Goal: Find specific page/section: Find specific page/section

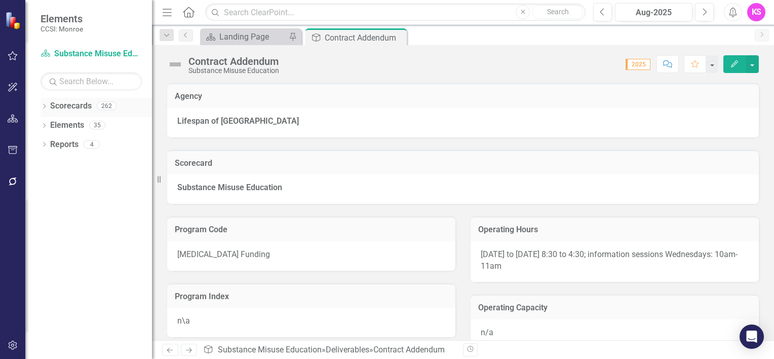
click at [45, 105] on icon "Dropdown" at bounding box center [44, 107] width 7 height 6
click at [50, 124] on icon at bounding box center [50, 124] width 3 height 5
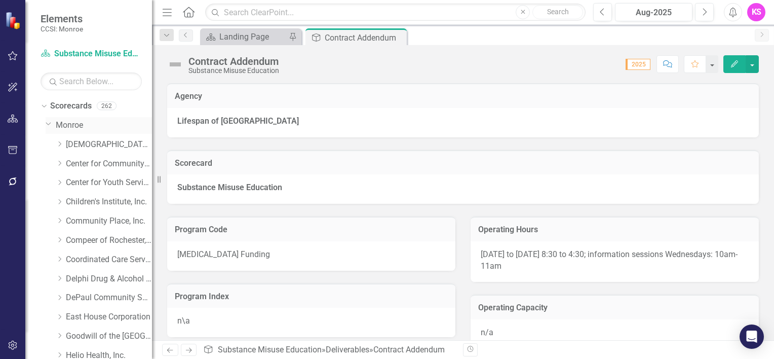
click at [62, 128] on link "Monroe" at bounding box center [104, 126] width 96 height 12
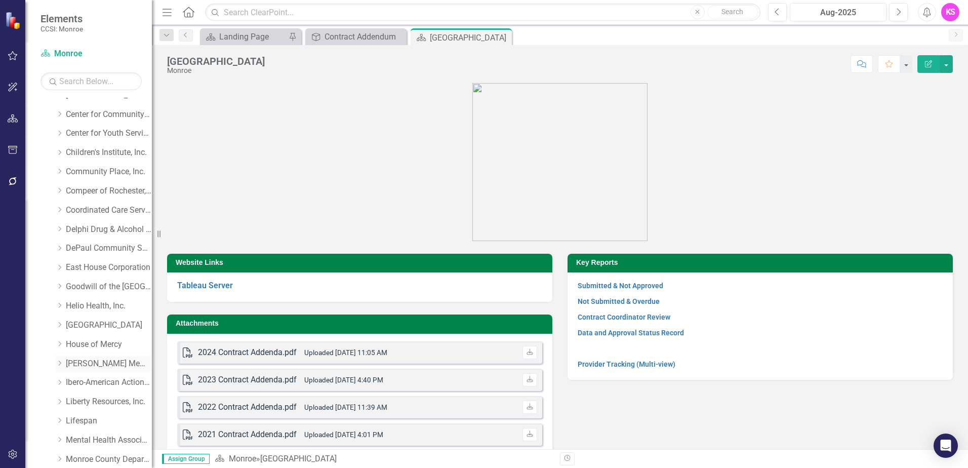
scroll to position [51, 0]
click at [58, 341] on icon "Dropdown" at bounding box center [60, 342] width 8 height 6
click at [82, 341] on link "House of Mercy" at bounding box center [109, 343] width 86 height 12
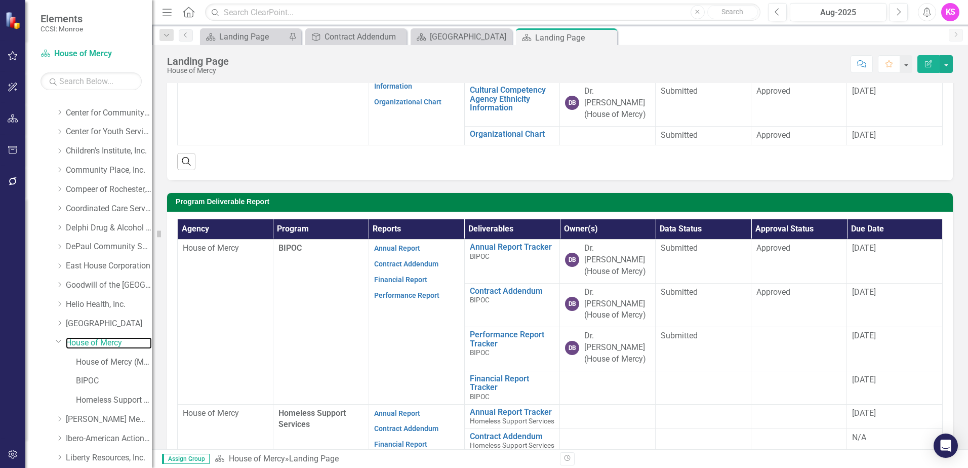
scroll to position [203, 0]
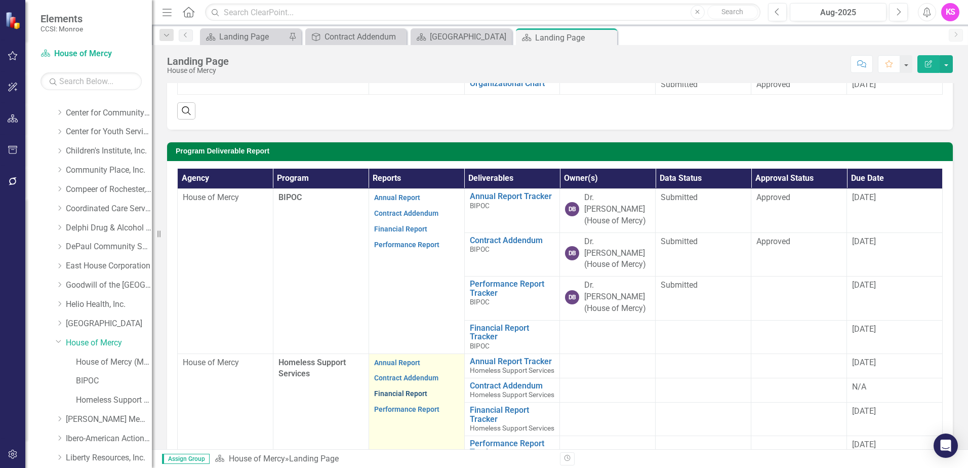
click at [403, 358] on link "Financial Report" at bounding box center [400, 393] width 53 height 8
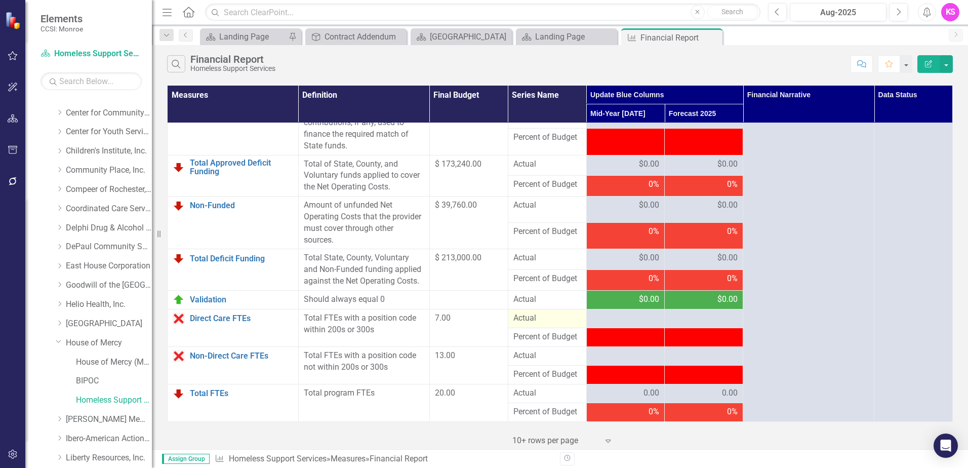
scroll to position [1270, 0]
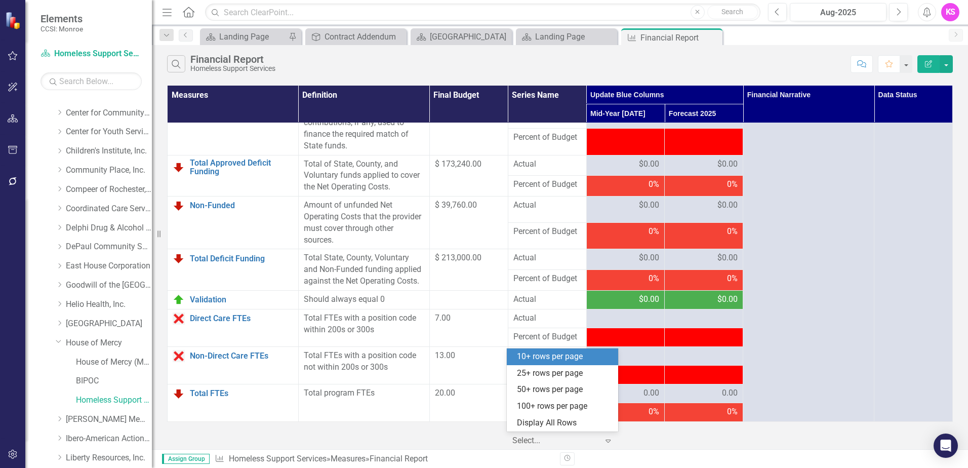
click at [611, 358] on icon "Expand" at bounding box center [608, 441] width 10 height 8
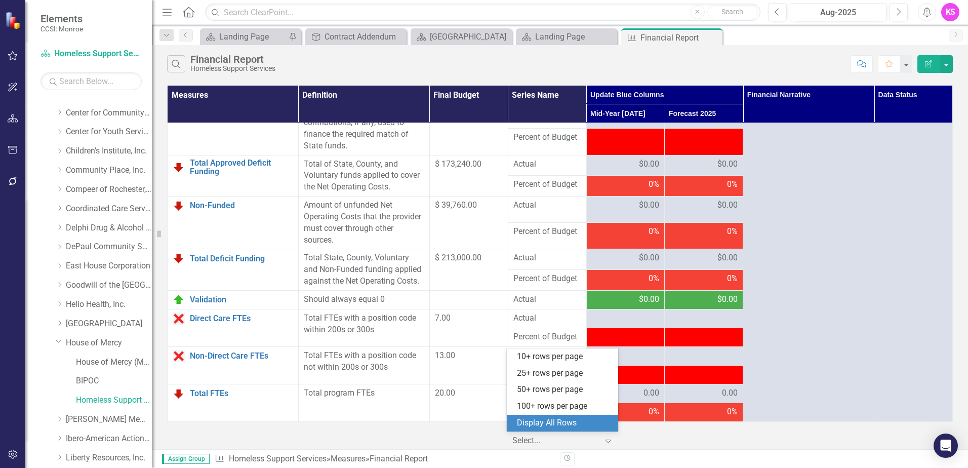
click at [576, 358] on div "Display All Rows" at bounding box center [564, 423] width 95 height 12
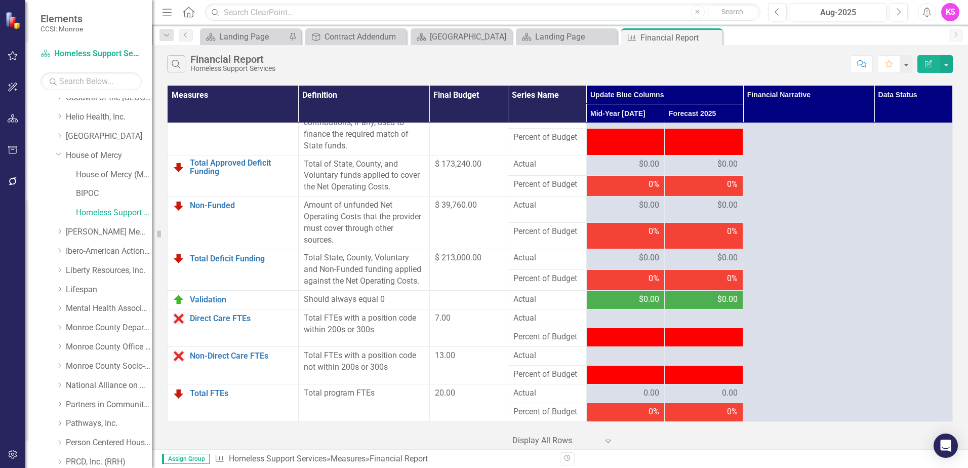
scroll to position [253, 0]
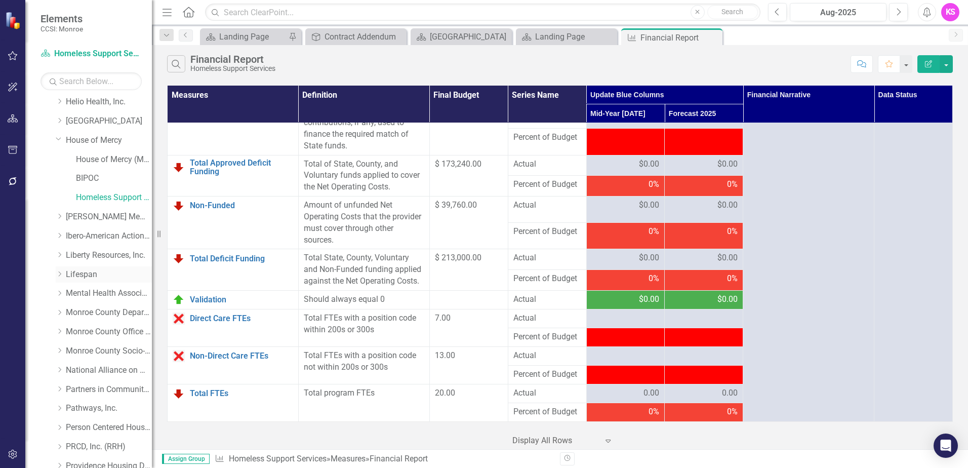
click at [62, 273] on icon "Dropdown" at bounding box center [60, 274] width 8 height 6
click at [89, 275] on link "Lifespan" at bounding box center [109, 275] width 86 height 12
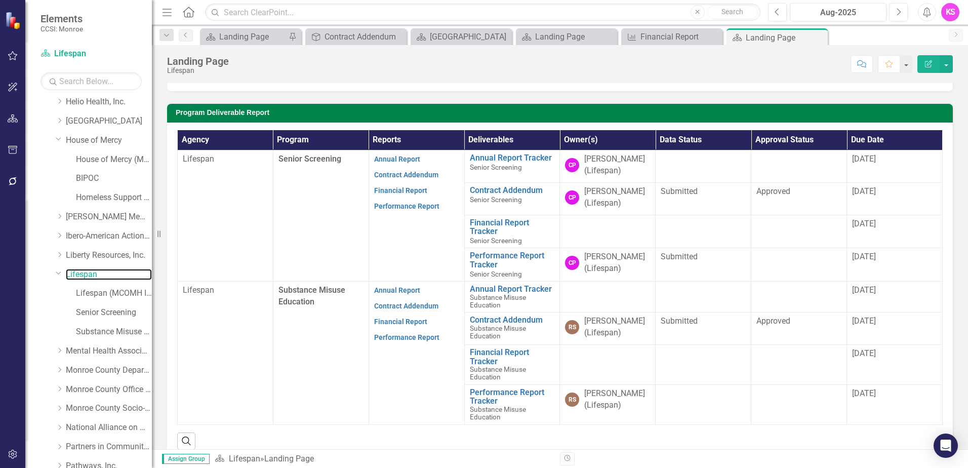
scroll to position [294, 0]
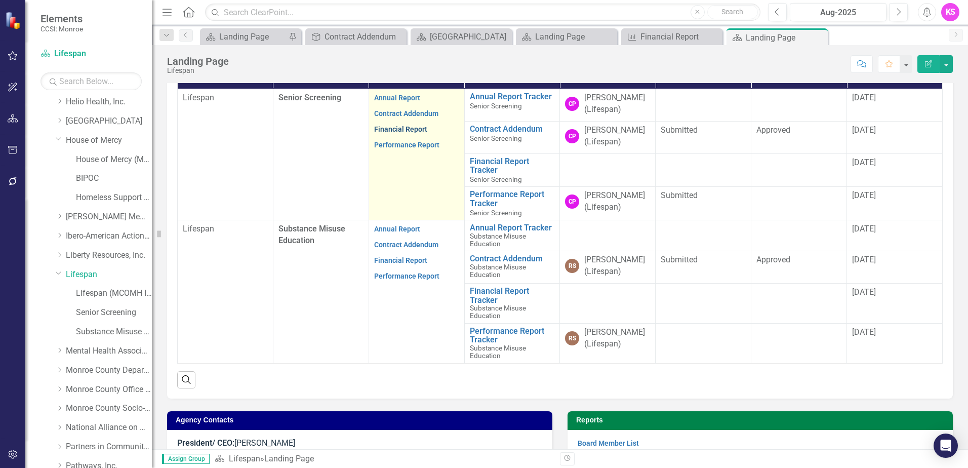
click at [402, 130] on link "Financial Report" at bounding box center [400, 129] width 53 height 8
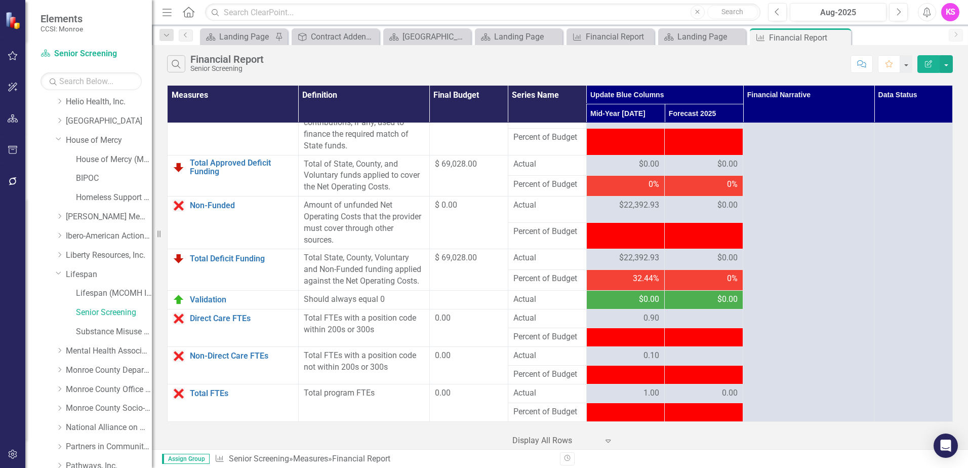
scroll to position [1270, 0]
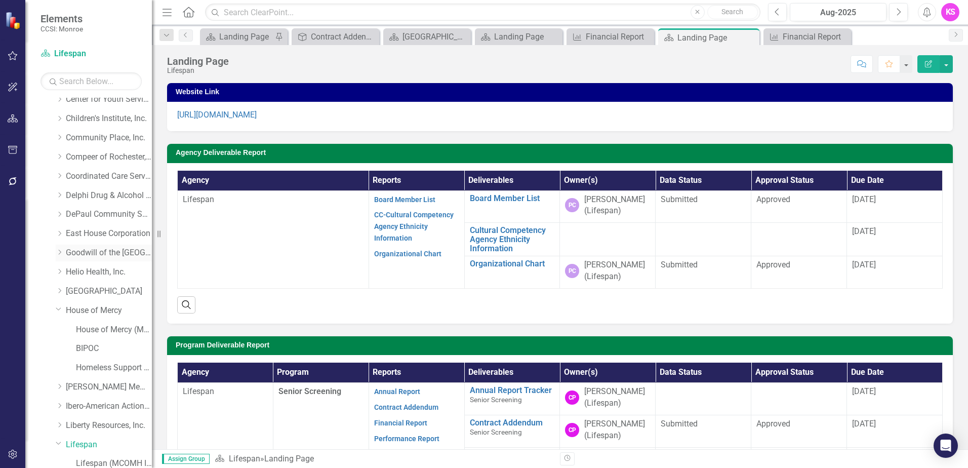
scroll to position [101, 0]
click at [62, 235] on icon "Dropdown" at bounding box center [60, 234] width 8 height 6
click at [107, 235] on link "Goodwill of the [GEOGRAPHIC_DATA]" at bounding box center [109, 235] width 86 height 12
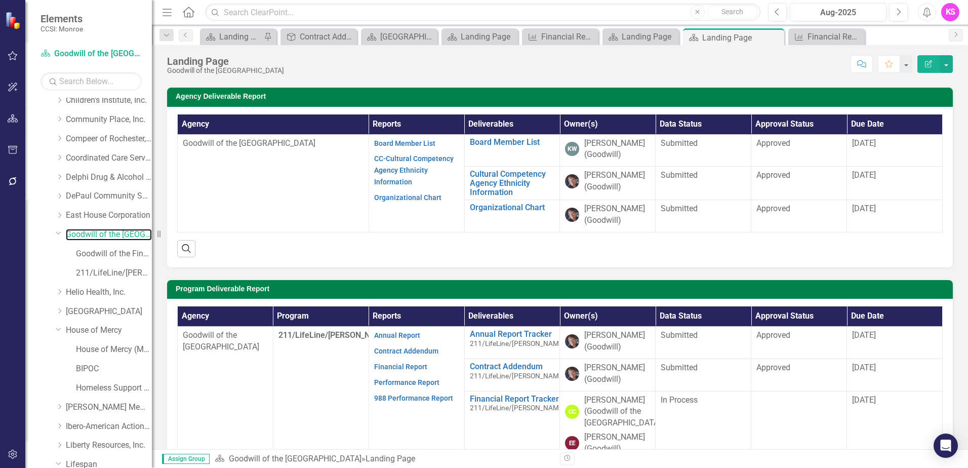
scroll to position [157, 0]
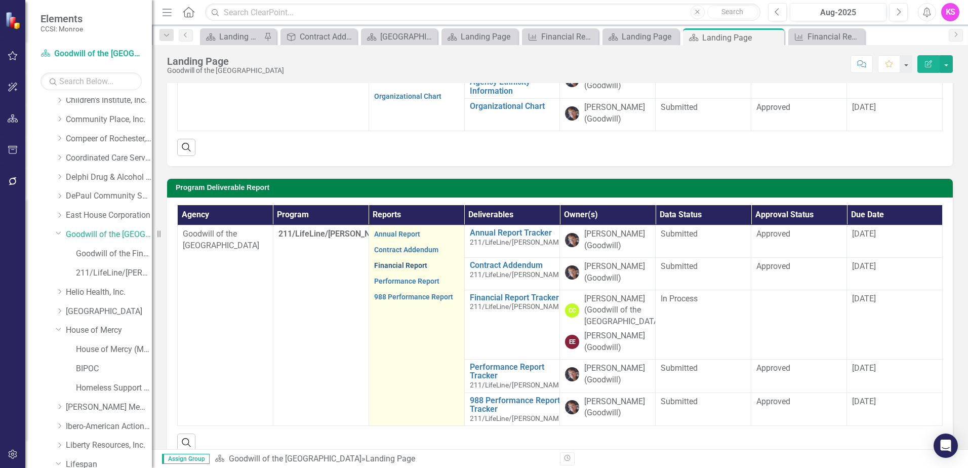
click at [399, 269] on link "Financial Report" at bounding box center [400, 265] width 53 height 8
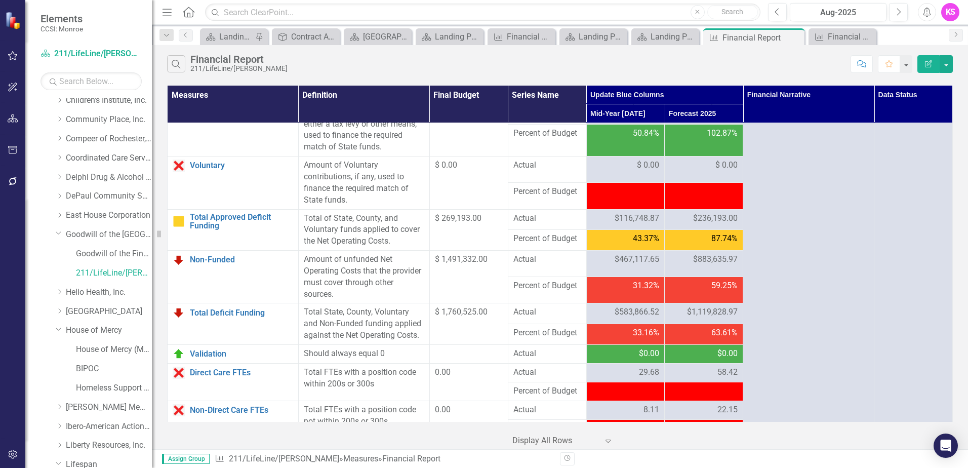
scroll to position [1270, 0]
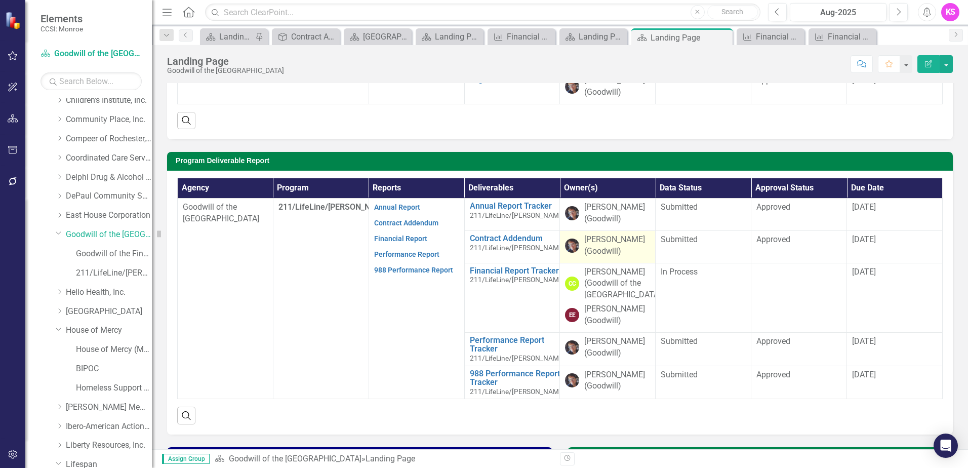
scroll to position [203, 0]
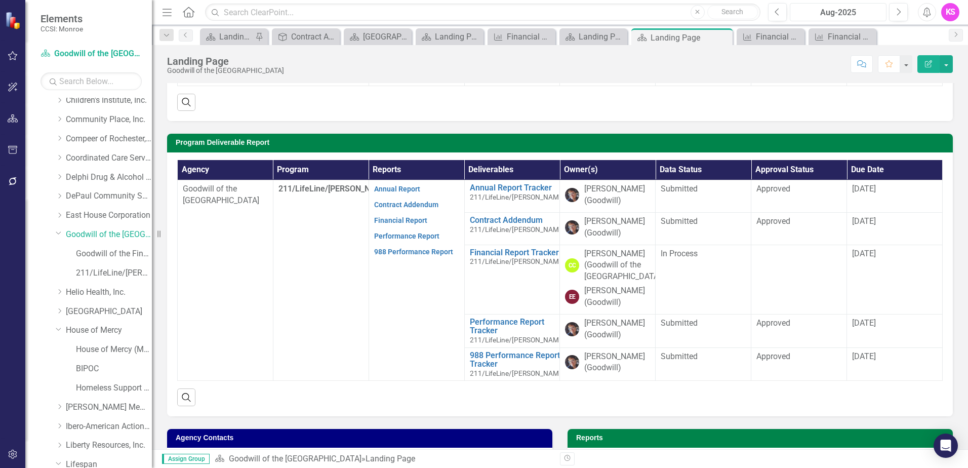
click at [773, 15] on div "Aug-2025" at bounding box center [839, 13] width 90 height 12
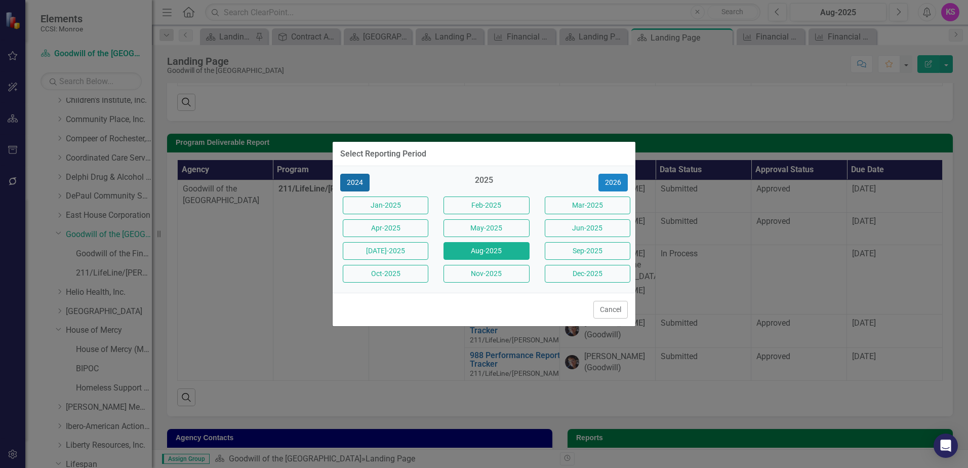
click at [361, 183] on button "2024" at bounding box center [354, 183] width 29 height 18
click at [486, 253] on button "Aug-2024" at bounding box center [487, 251] width 86 height 18
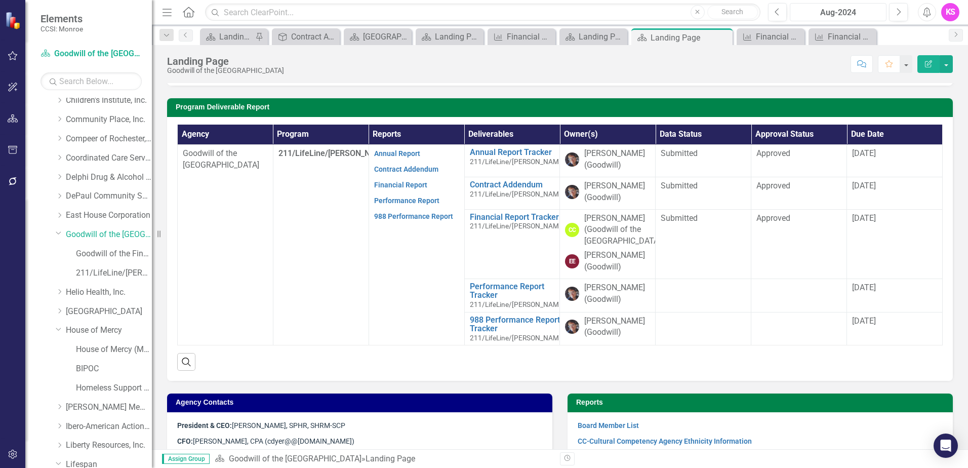
scroll to position [253, 0]
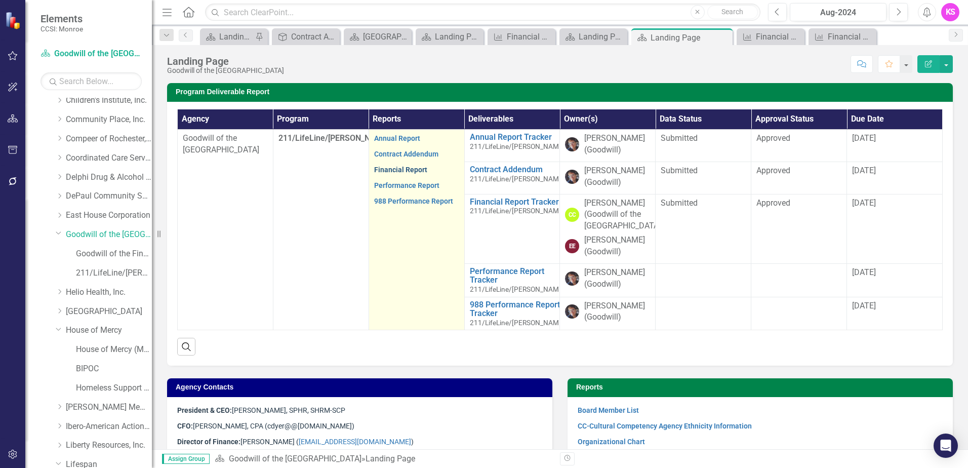
click at [408, 174] on link "Financial Report" at bounding box center [400, 170] width 53 height 8
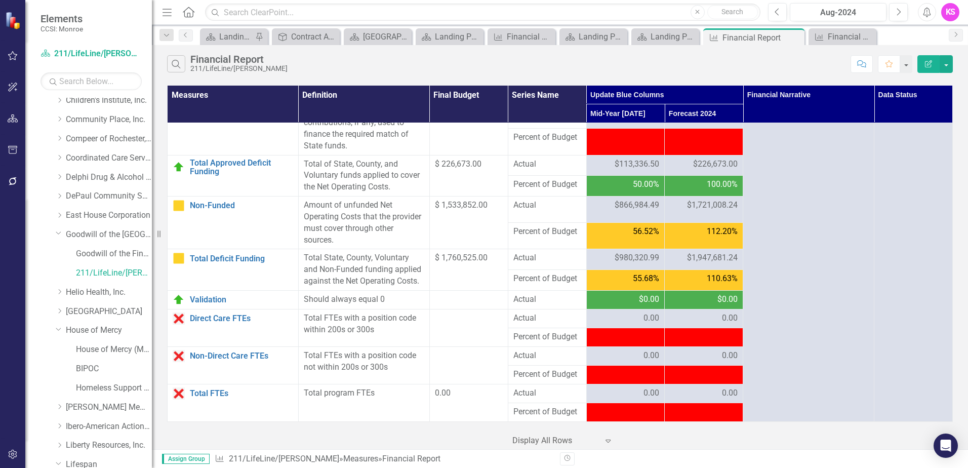
scroll to position [1247, 0]
